Goal: Task Accomplishment & Management: Use online tool/utility

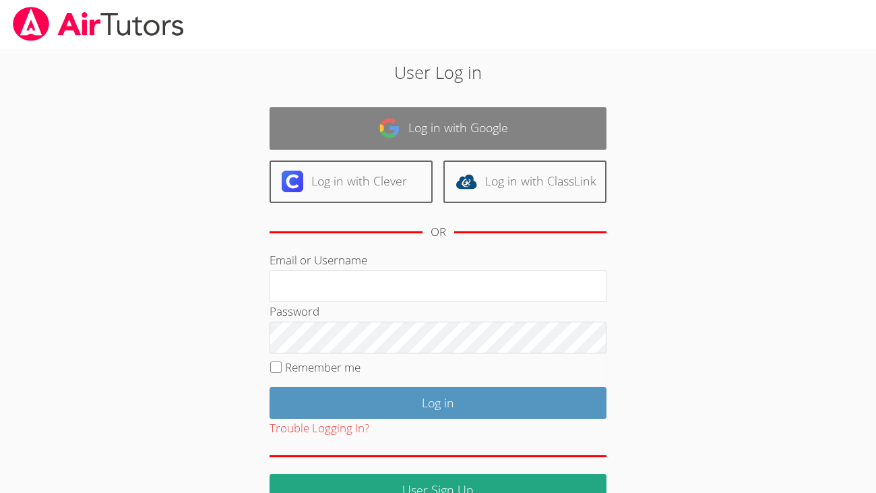
click at [568, 139] on link "Log in with Google" at bounding box center [438, 128] width 337 height 42
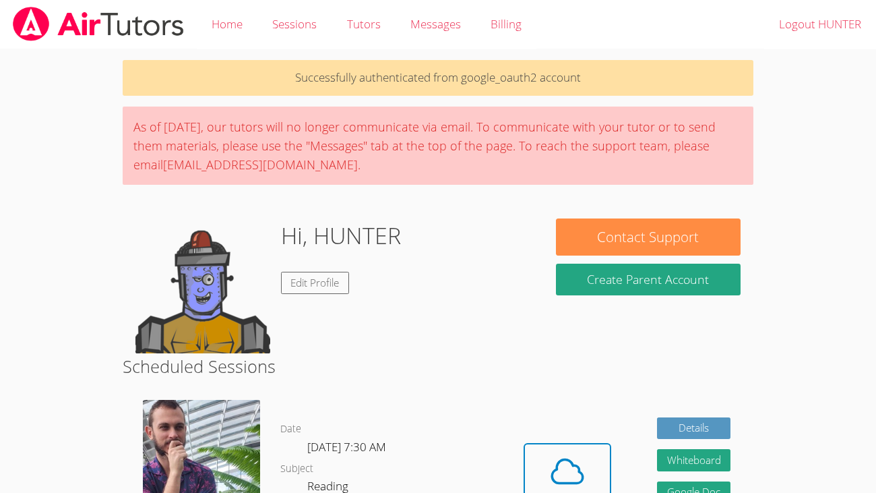
click at [1, 282] on body "Home Sessions Tutors Messages Billing Logout HUNTER Successfully authenticated …" at bounding box center [438, 246] width 876 height 493
click at [0, 279] on body "Home Sessions Tutors Messages Billing Logout HUNTER Successfully authenticated …" at bounding box center [438, 246] width 876 height 493
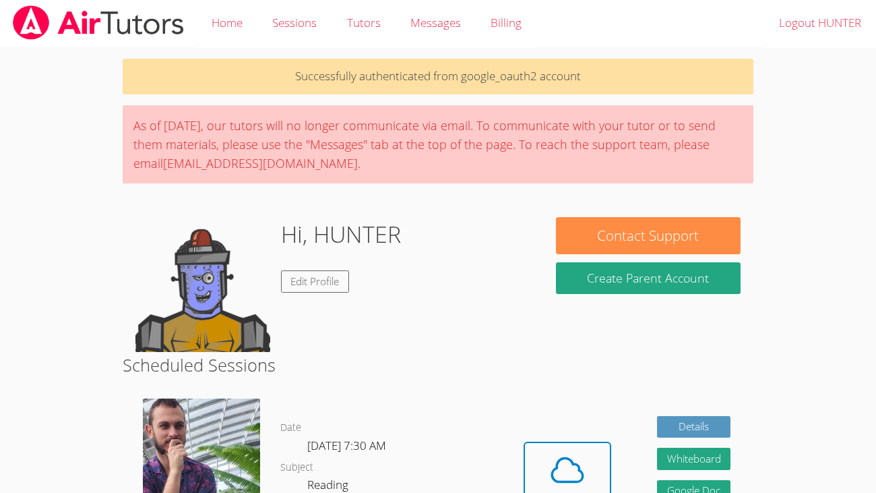
scroll to position [2, 0]
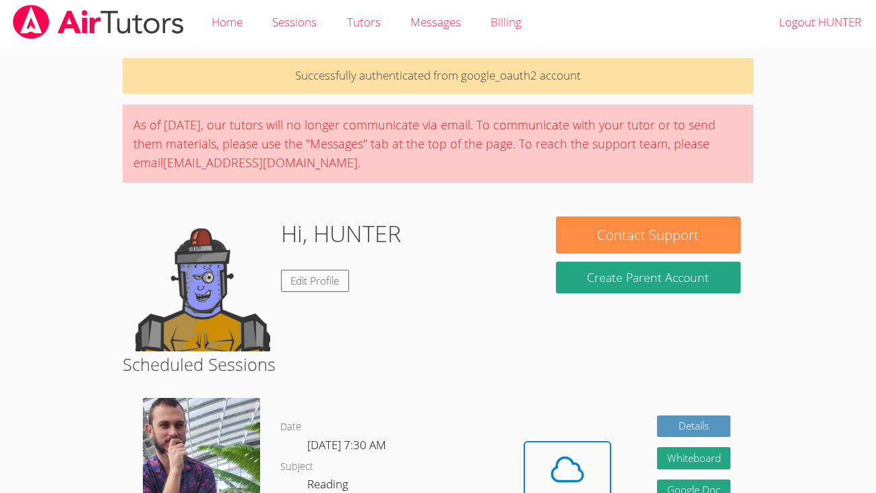
click at [619, 461] on div "Hidden Cloud Room Details Whiteboard Hidden Google Doc Cancel" at bounding box center [628, 489] width 252 height 202
click at [602, 462] on button "Cloud Room" at bounding box center [568, 479] width 88 height 76
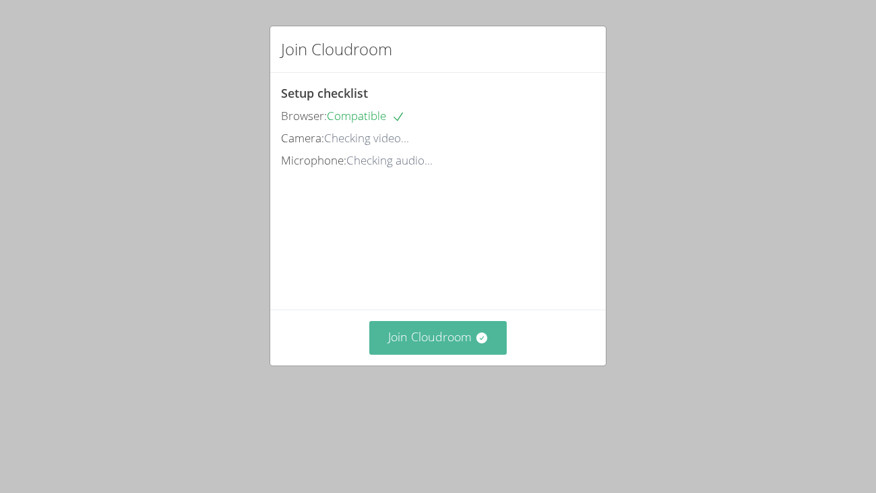
click at [408, 354] on button "Join Cloudroom" at bounding box center [438, 337] width 138 height 33
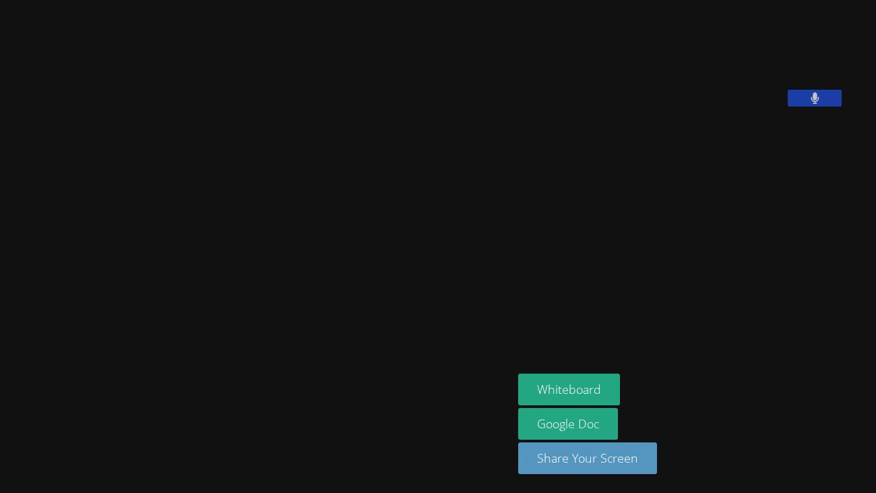
click at [303, 277] on video at bounding box center [257, 219] width 202 height 282
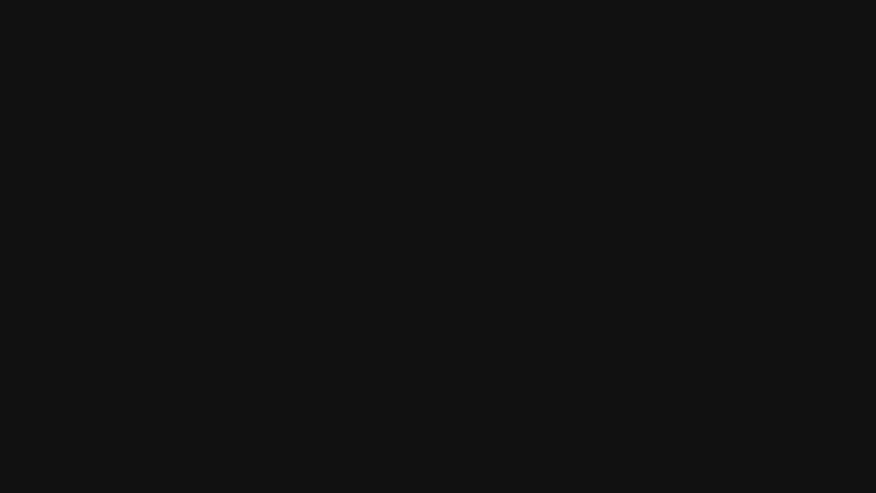
click at [164, 199] on video at bounding box center [257, 219] width 202 height 282
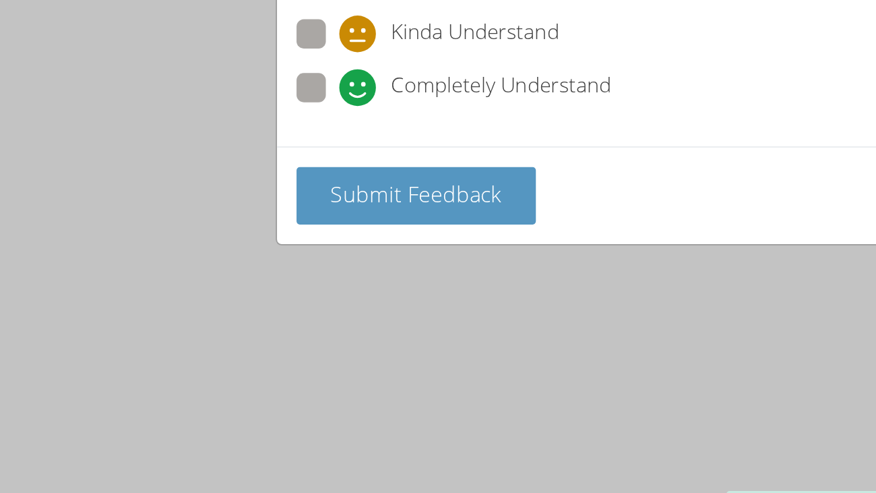
click at [305, 161] on span at bounding box center [305, 161] width 0 height 0
click at [305, 152] on input "Completely Understand" at bounding box center [310, 148] width 11 height 11
radio input "true"
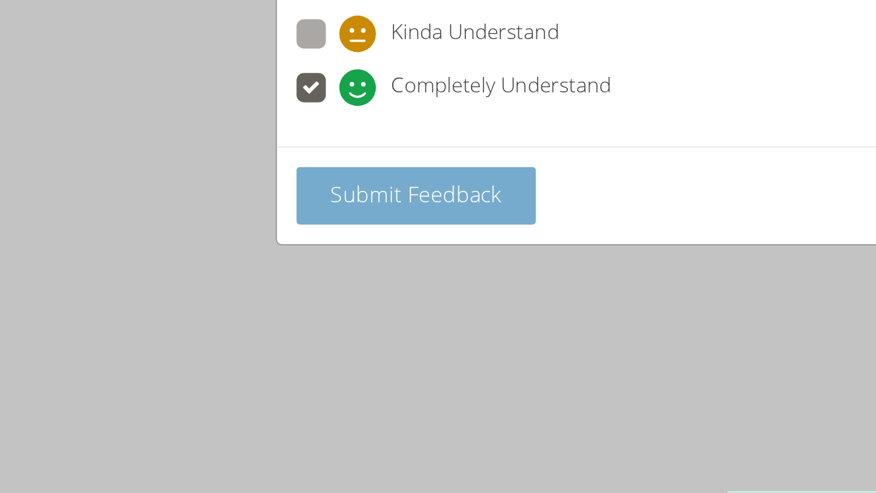
click at [308, 202] on span "Submit Feedback" at bounding box center [347, 210] width 94 height 16
